Goal: Task Accomplishment & Management: Use online tool/utility

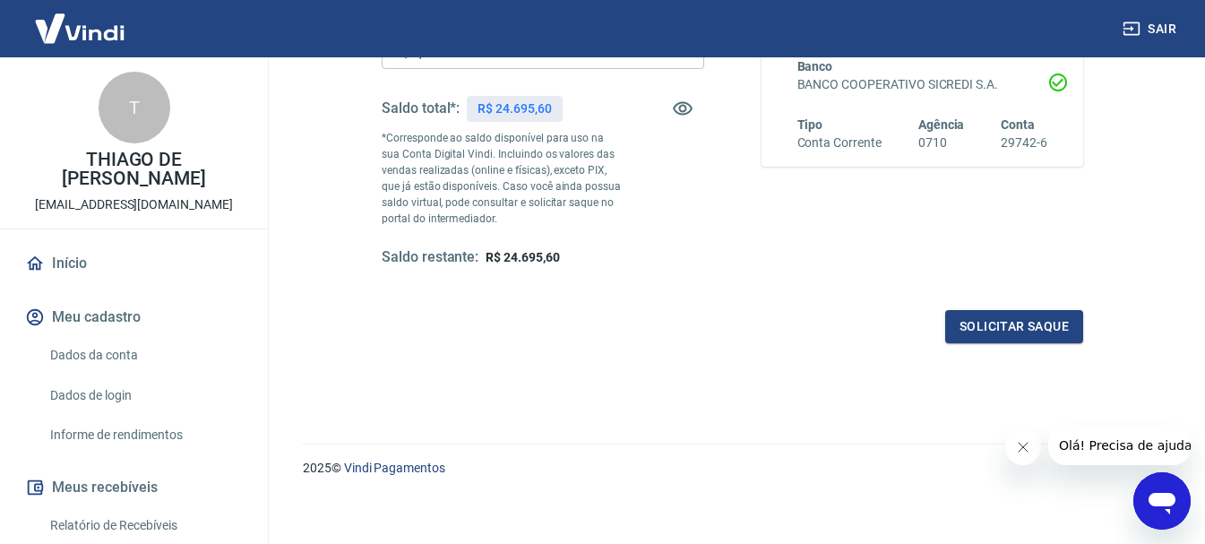
scroll to position [358, 0]
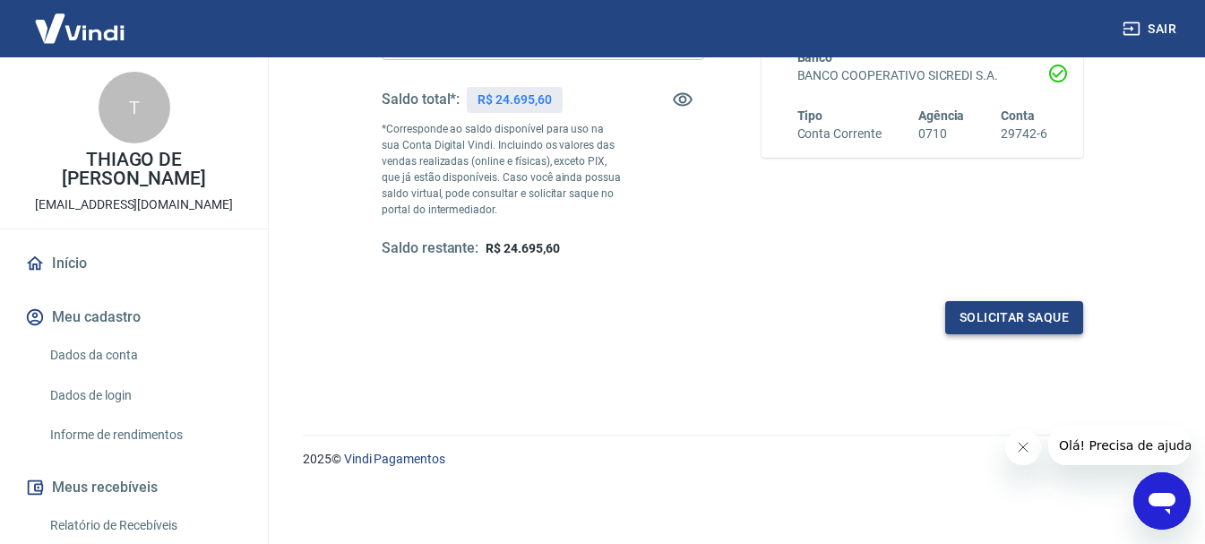
click at [1034, 320] on button "Solicitar saque" at bounding box center [1014, 317] width 138 height 33
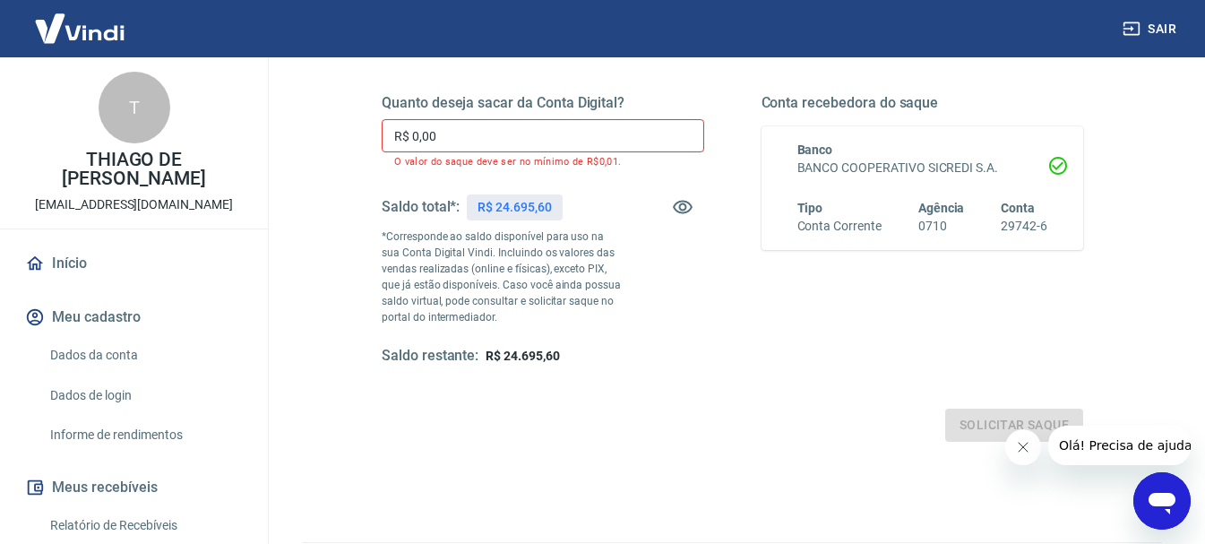
scroll to position [179, 0]
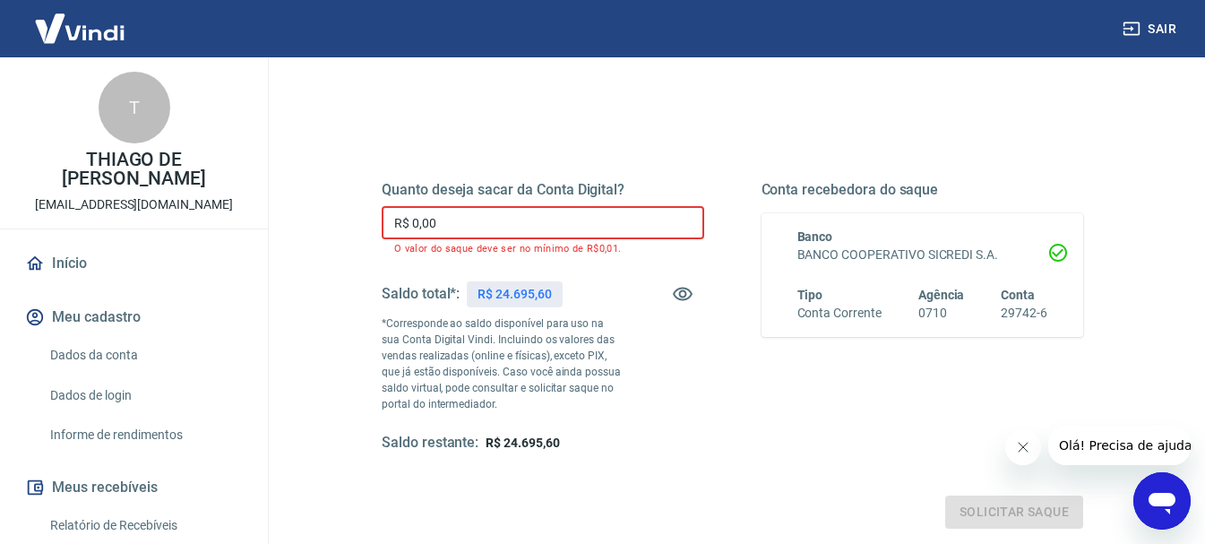
click at [522, 221] on input "R$ 0,00" at bounding box center [543, 222] width 322 height 33
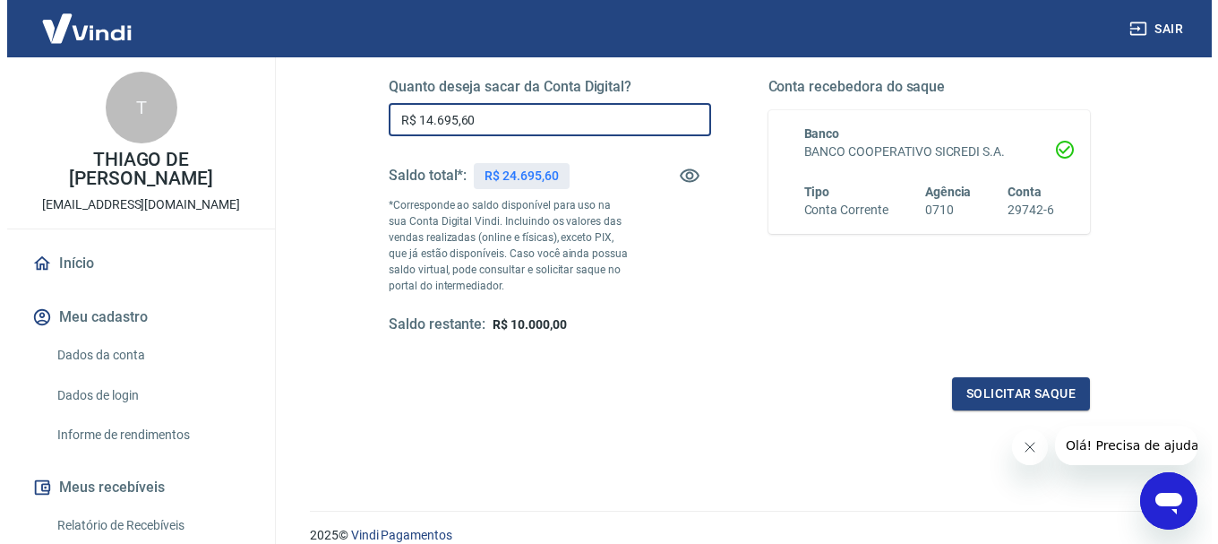
scroll to position [358, 0]
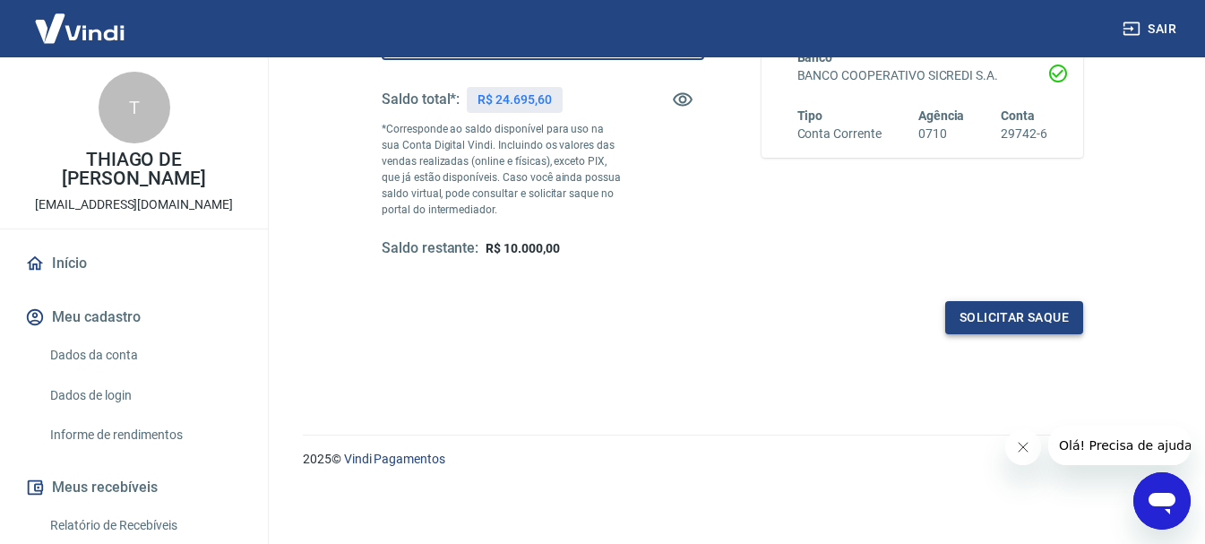
type input "R$ 14.695,60"
click at [989, 330] on button "Solicitar saque" at bounding box center [1014, 317] width 138 height 33
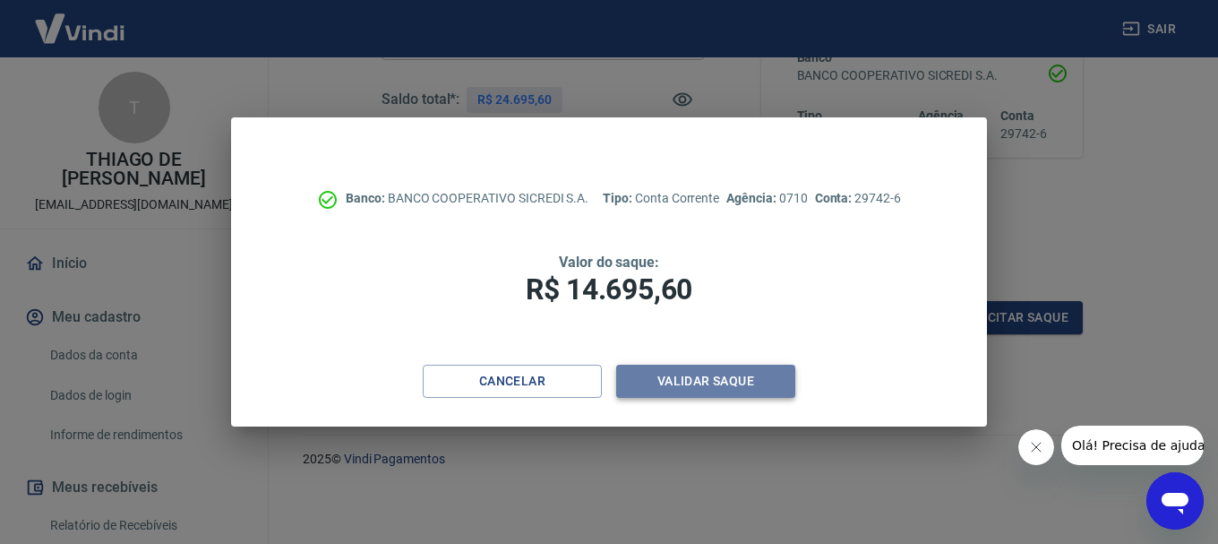
click at [683, 382] on button "Validar saque" at bounding box center [705, 381] width 179 height 33
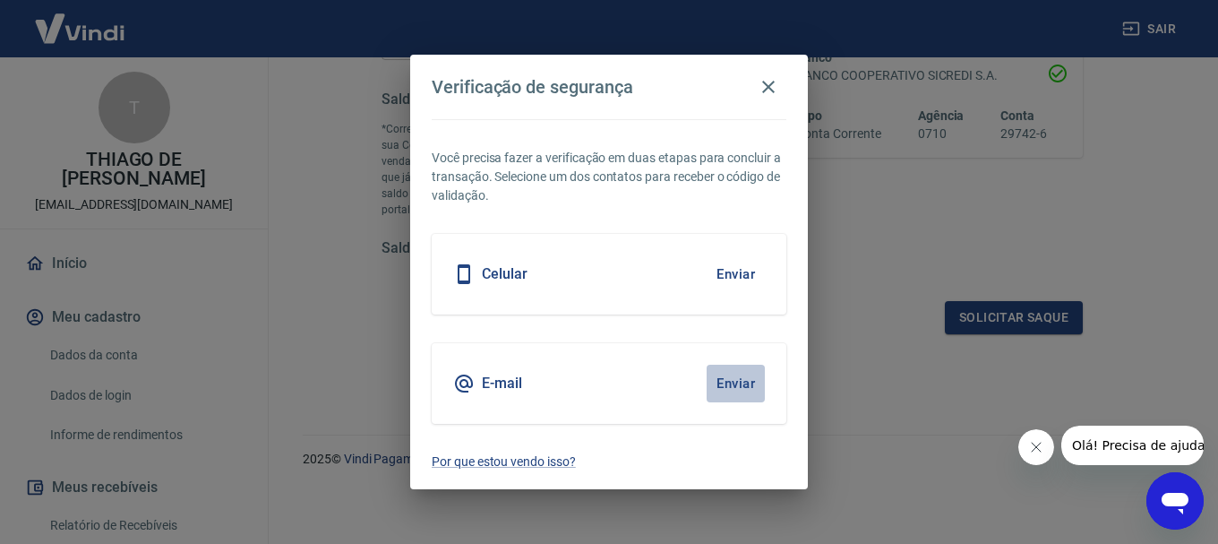
click at [729, 391] on button "Enviar" at bounding box center [736, 384] width 58 height 38
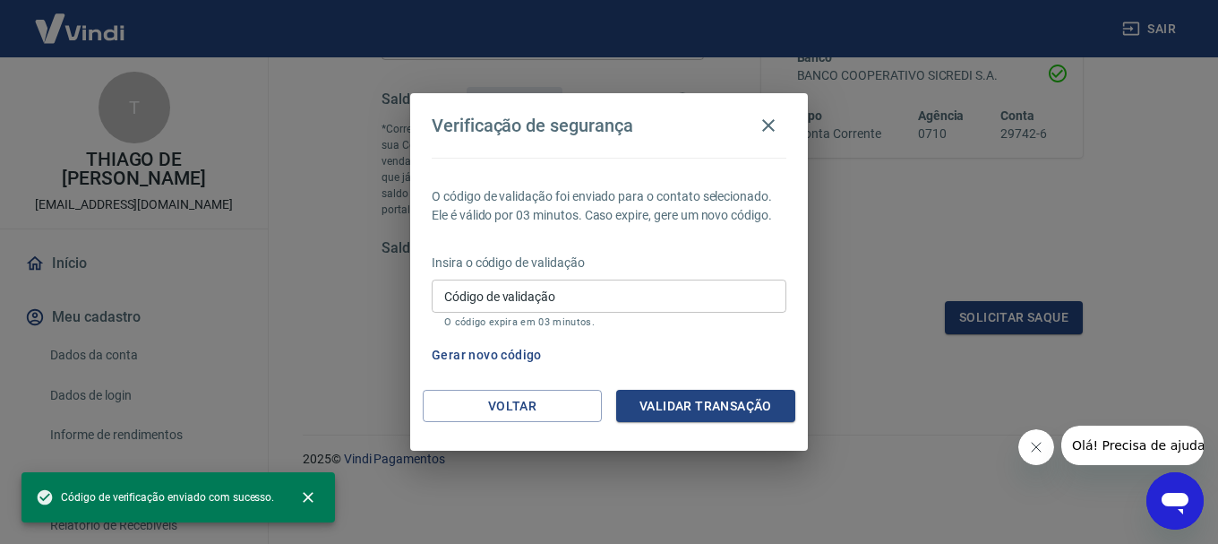
drag, startPoint x: 685, startPoint y: 287, endPoint x: 694, endPoint y: 276, distance: 14.0
click at [685, 287] on input "Código de validação" at bounding box center [609, 295] width 355 height 33
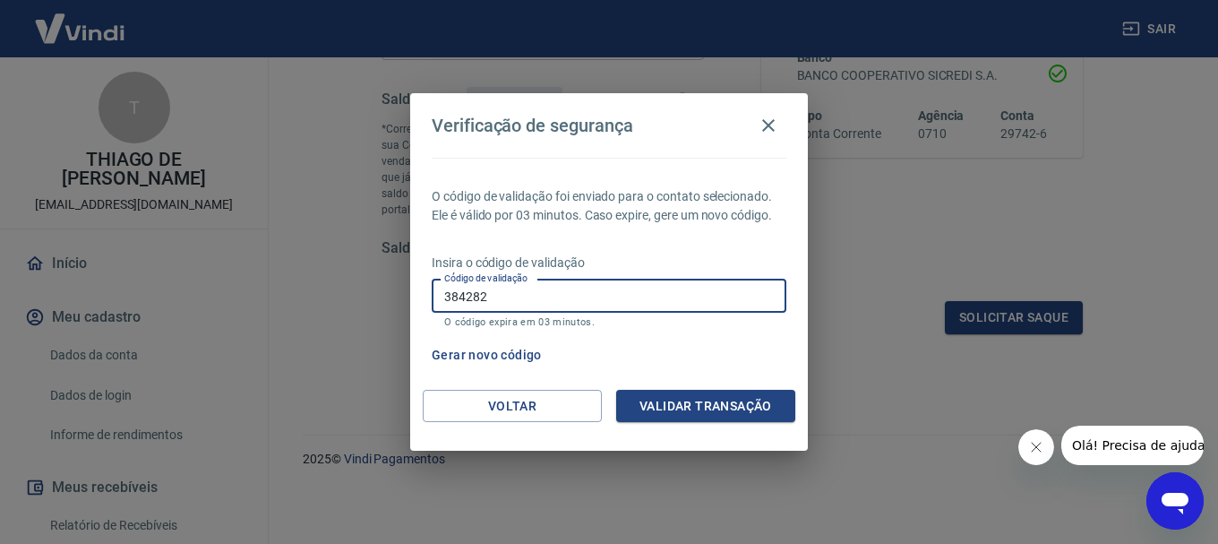
click at [471, 295] on input "384282" at bounding box center [609, 295] width 355 height 33
type input "384982"
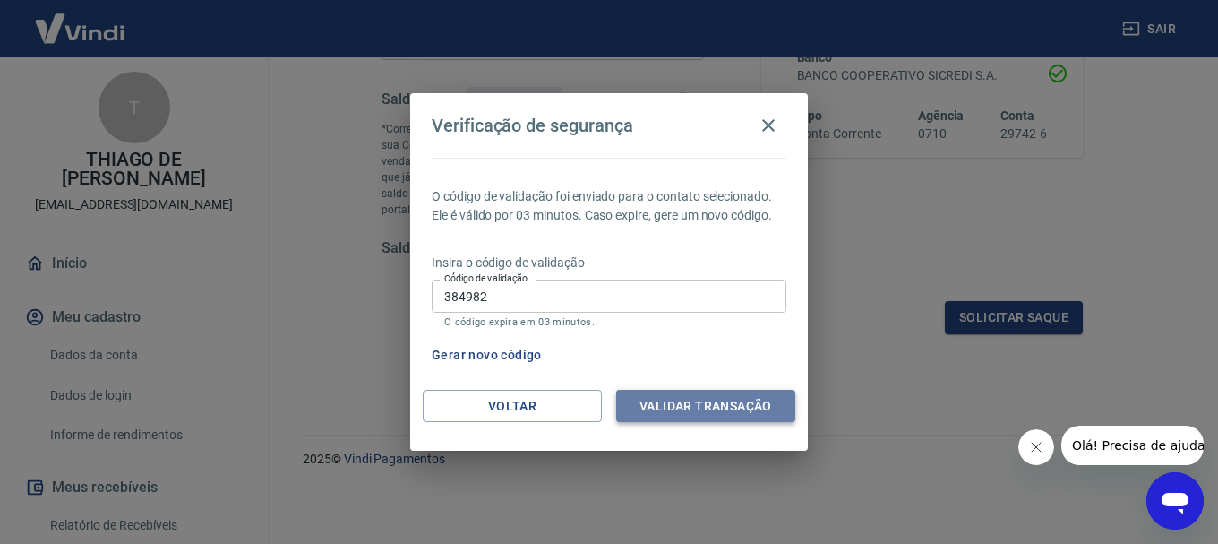
click at [708, 404] on button "Validar transação" at bounding box center [705, 406] width 179 height 33
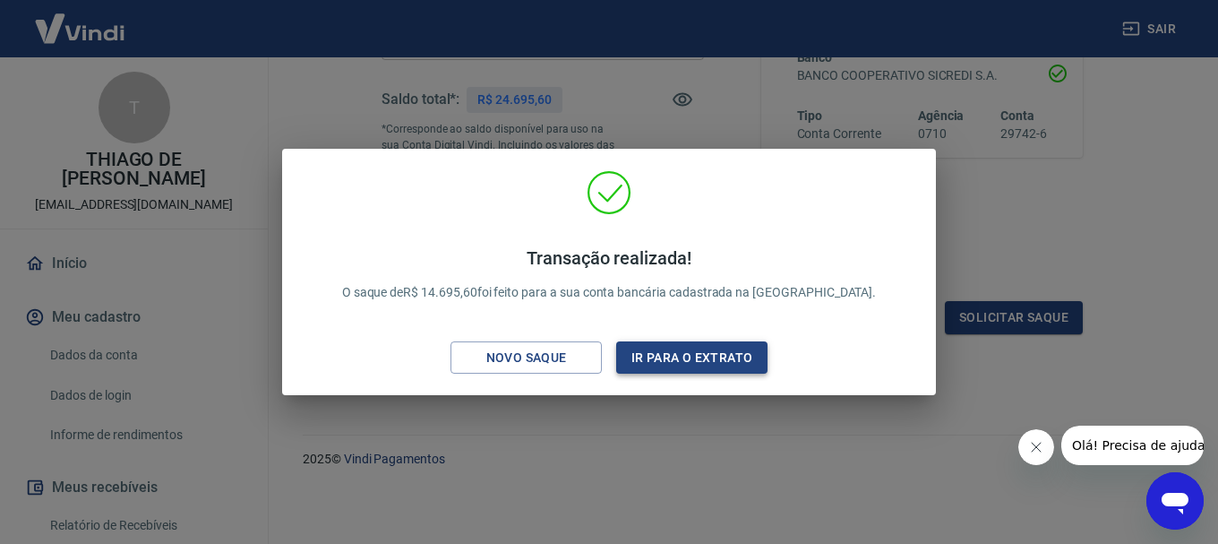
click at [729, 359] on button "Ir para o extrato" at bounding box center [691, 357] width 151 height 33
